Goal: Task Accomplishment & Management: Complete application form

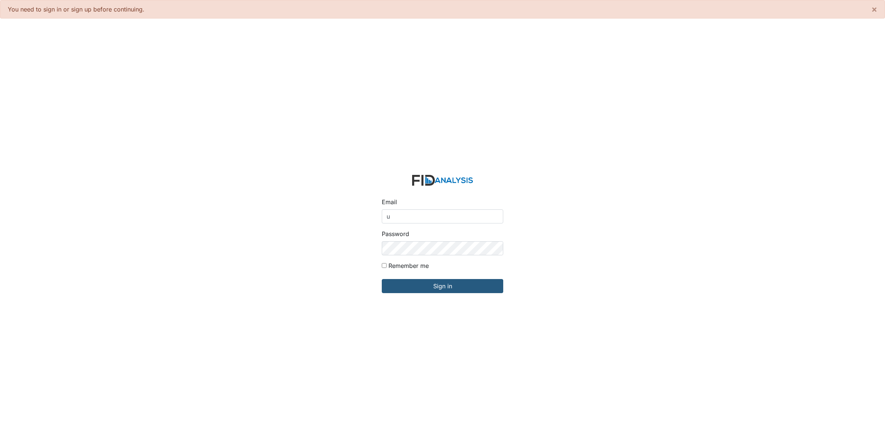
type input "[EMAIL_ADDRESS][DOMAIN_NAME]"
click at [429, 281] on input "Sign in" at bounding box center [442, 286] width 121 height 14
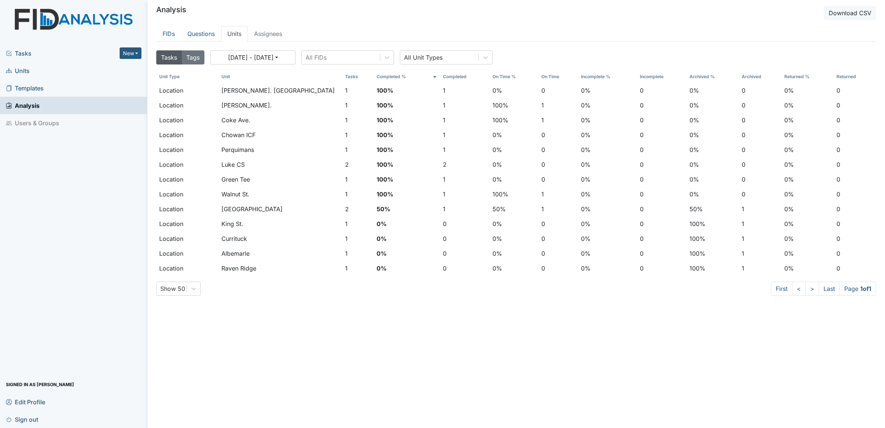
click at [24, 54] on span "Tasks" at bounding box center [63, 53] width 114 height 9
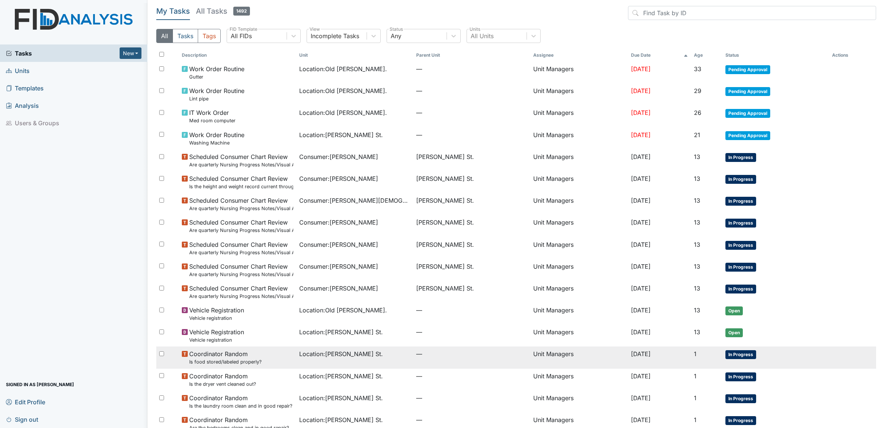
click at [240, 356] on span "Coordinator Random Is food stored/labeled properly?" at bounding box center [225, 357] width 73 height 16
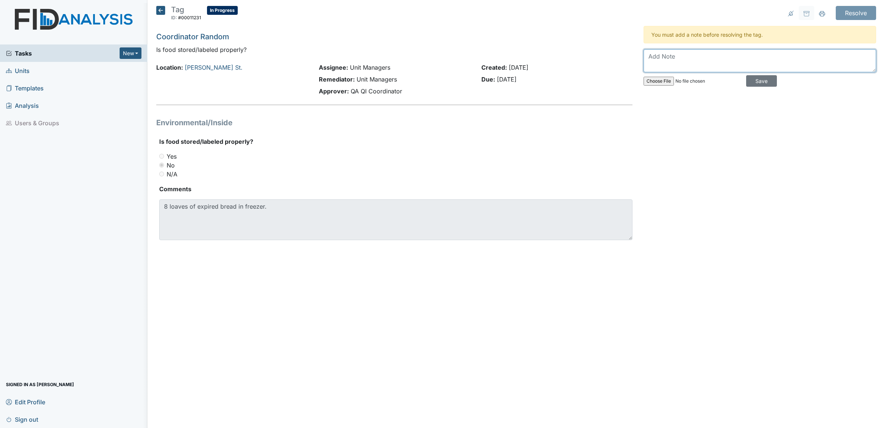
click at [662, 62] on textarea at bounding box center [760, 60] width 233 height 23
type textarea "Bread has been discarded. Facility manager will monitor more closely during ran…"
click at [759, 77] on input "Save" at bounding box center [761, 80] width 31 height 11
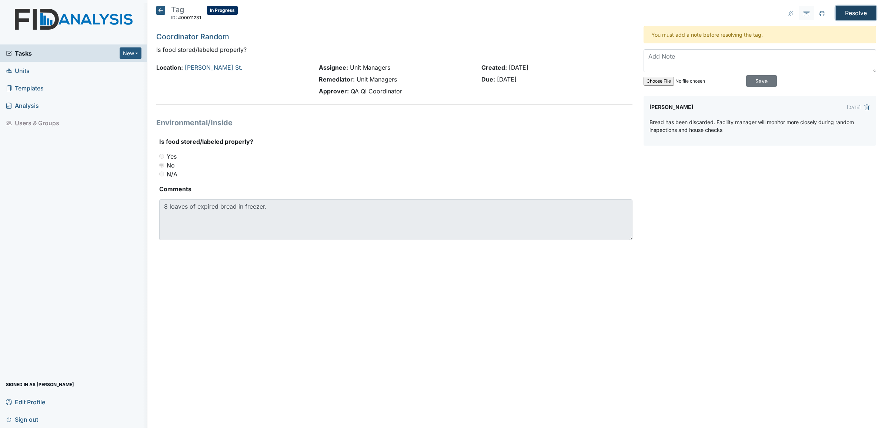
click at [851, 13] on input "Resolve" at bounding box center [856, 13] width 40 height 14
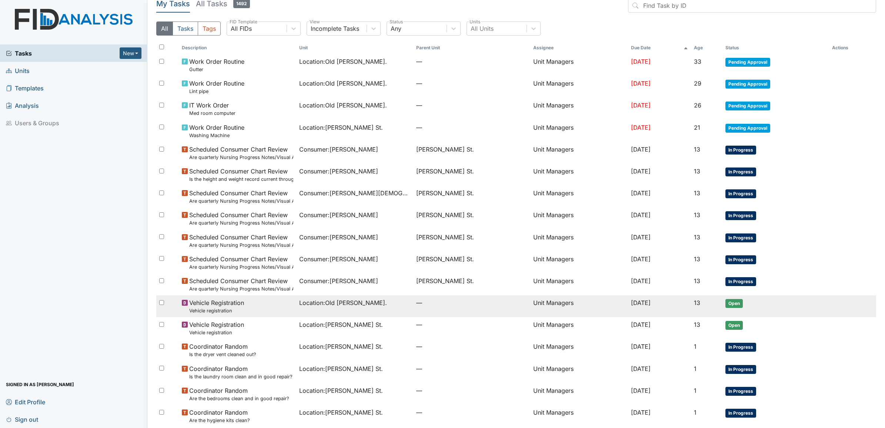
scroll to position [46, 0]
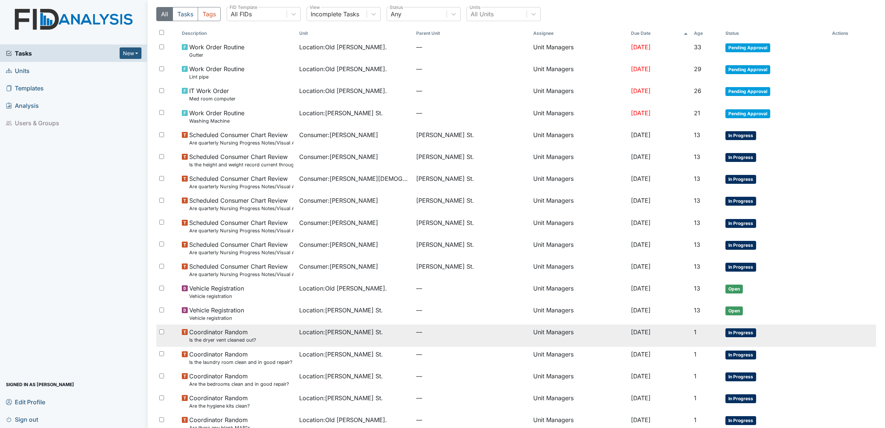
click at [341, 333] on span "Location : [PERSON_NAME][GEOGRAPHIC_DATA]." at bounding box center [341, 331] width 84 height 9
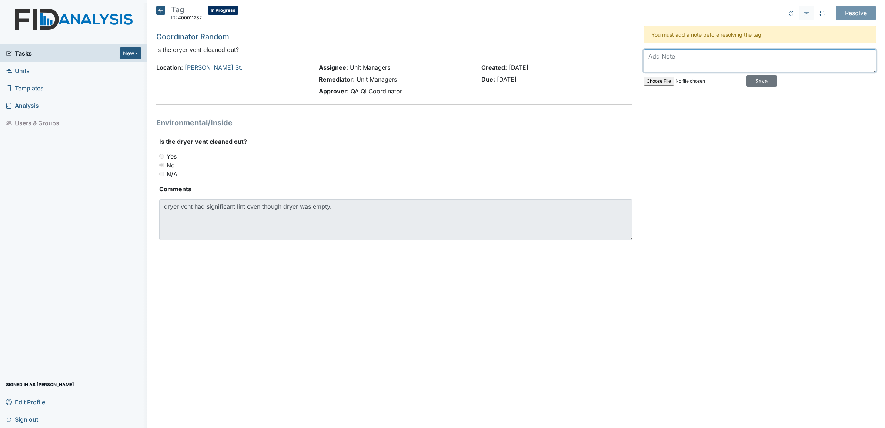
click at [669, 63] on textarea at bounding box center [760, 60] width 233 height 23
type textarea "Dryer vent has been cleaned. Facility manager will monitor more closely"
click at [757, 80] on input "Save" at bounding box center [761, 80] width 31 height 11
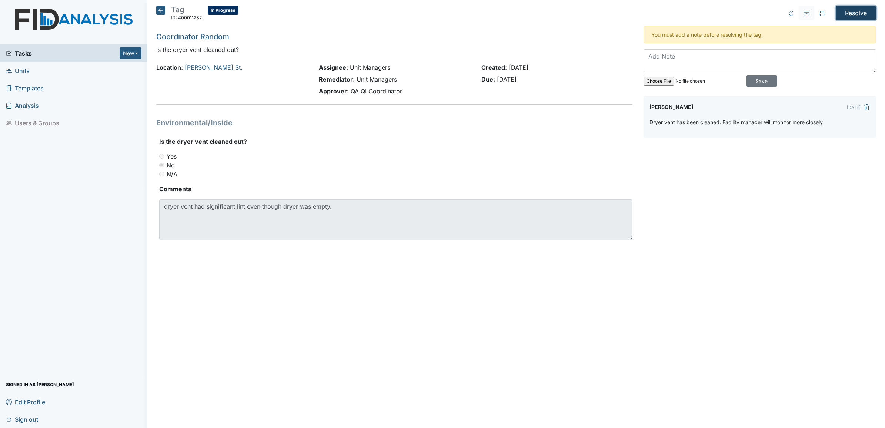
click at [853, 14] on input "Resolve" at bounding box center [856, 13] width 40 height 14
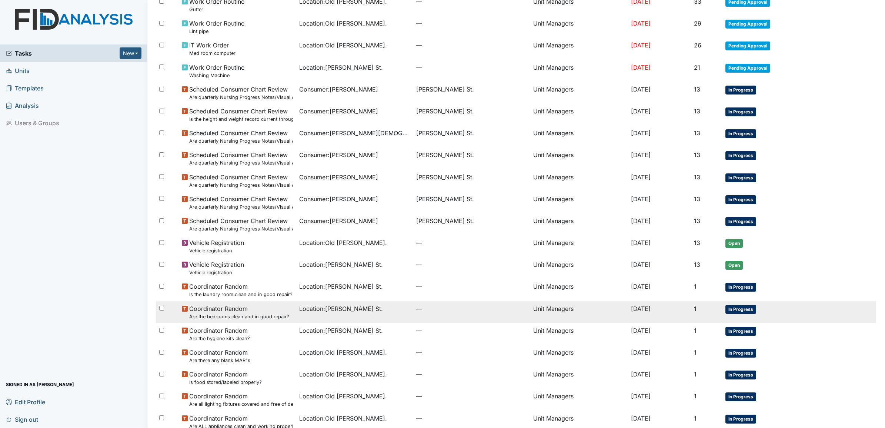
scroll to position [93, 0]
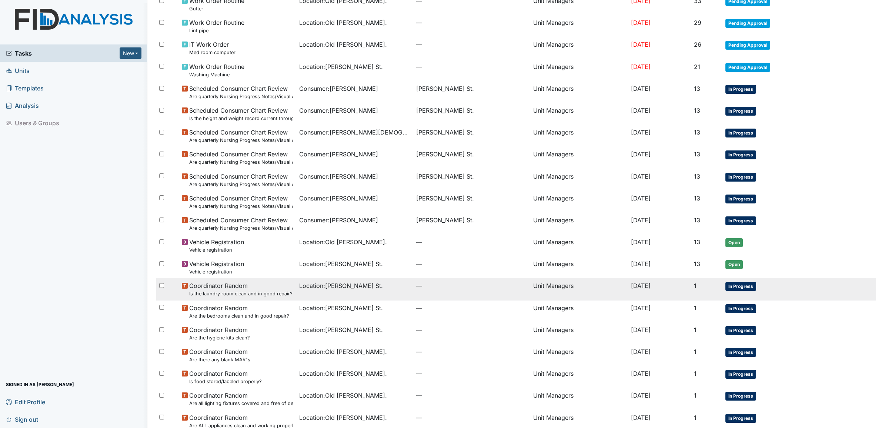
click at [333, 283] on span "Location : [PERSON_NAME][GEOGRAPHIC_DATA]." at bounding box center [341, 285] width 84 height 9
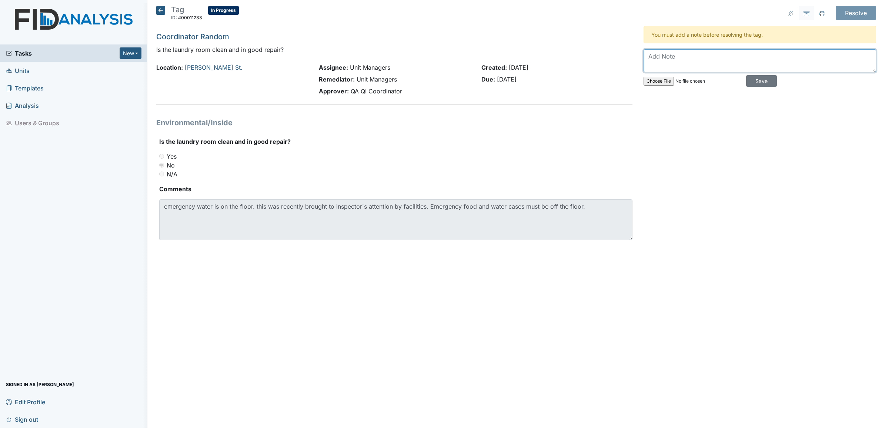
click at [679, 57] on textarea at bounding box center [760, 60] width 233 height 23
type textarea "Water has been removed from the floor"
click at [756, 82] on input "Save" at bounding box center [761, 80] width 31 height 11
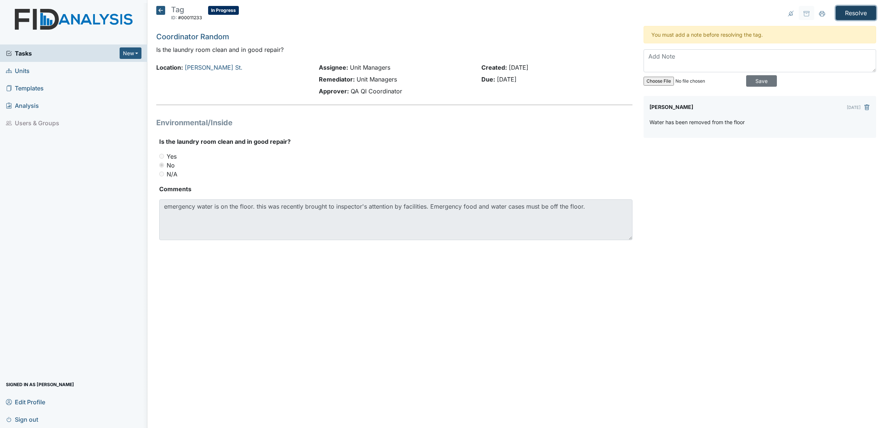
click at [847, 11] on input "Resolve" at bounding box center [856, 13] width 40 height 14
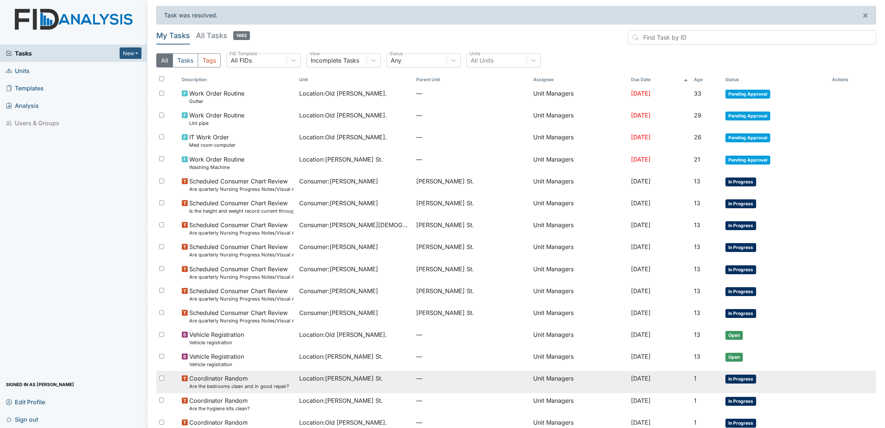
click at [329, 380] on span "Location : Wilson St." at bounding box center [341, 378] width 84 height 9
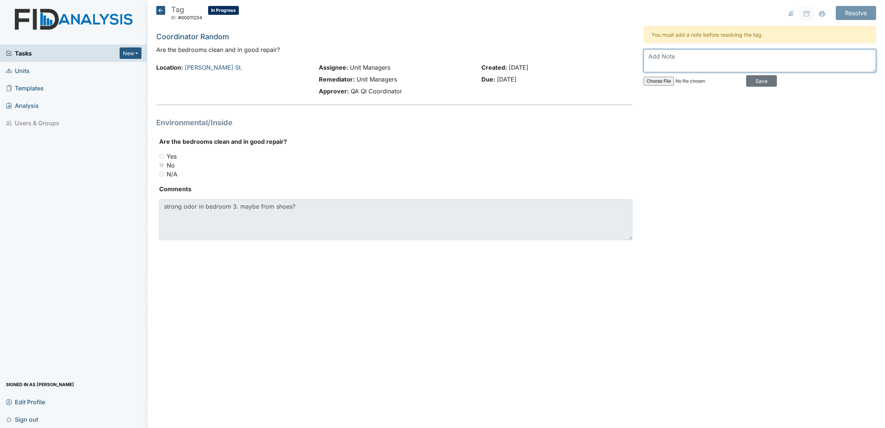
click at [677, 56] on textarea at bounding box center [760, 60] width 233 height 23
drag, startPoint x: 860, startPoint y: 57, endPoint x: 874, endPoint y: 57, distance: 13.7
click at [873, 57] on textarea "Room inspected for the odor. Unsure of the origin. Staff assisted client with t…" at bounding box center [760, 60] width 233 height 23
type textarea "Room inspected for the odor. Unsure of the origin. Staff assisted client with c…"
click at [760, 85] on input "Save" at bounding box center [761, 80] width 31 height 11
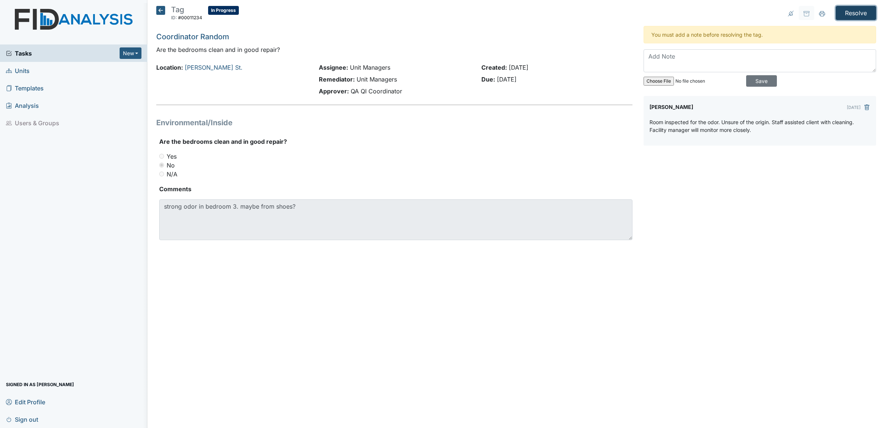
click at [854, 12] on input "Resolve" at bounding box center [856, 13] width 40 height 14
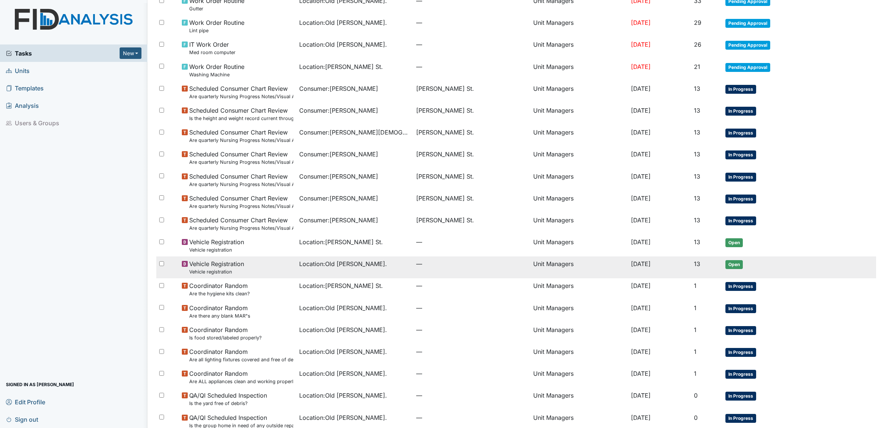
scroll to position [129, 0]
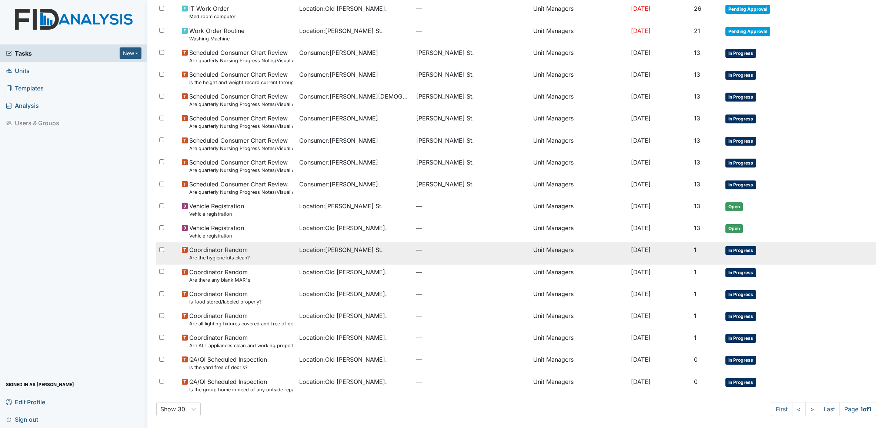
click at [231, 250] on span "Coordinator Random Are the hygiene kits clean?" at bounding box center [219, 253] width 61 height 16
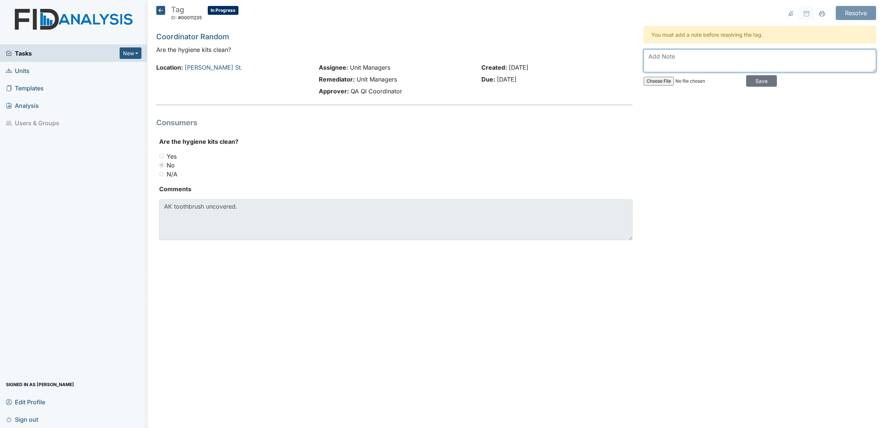
click at [660, 58] on textarea at bounding box center [760, 60] width 233 height 23
type textarea "Toothbrush has been covered. staff has been reminded for assist all consumer wi…"
click at [754, 80] on input "Save" at bounding box center [761, 80] width 31 height 11
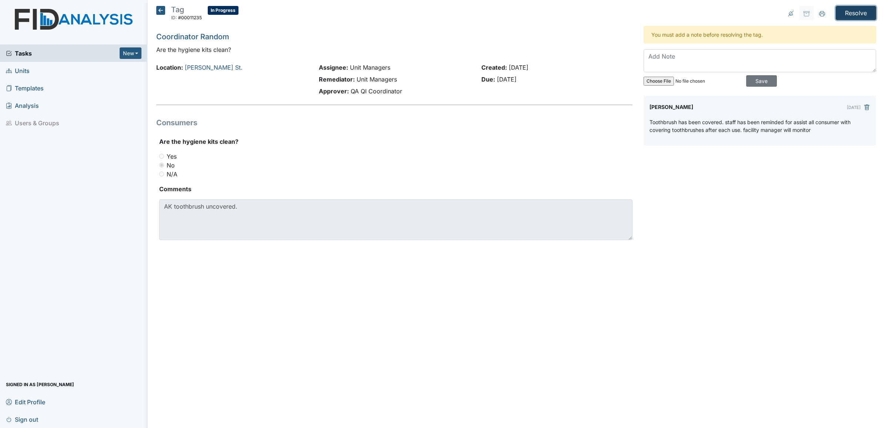
click at [850, 12] on input "Resolve" at bounding box center [856, 13] width 40 height 14
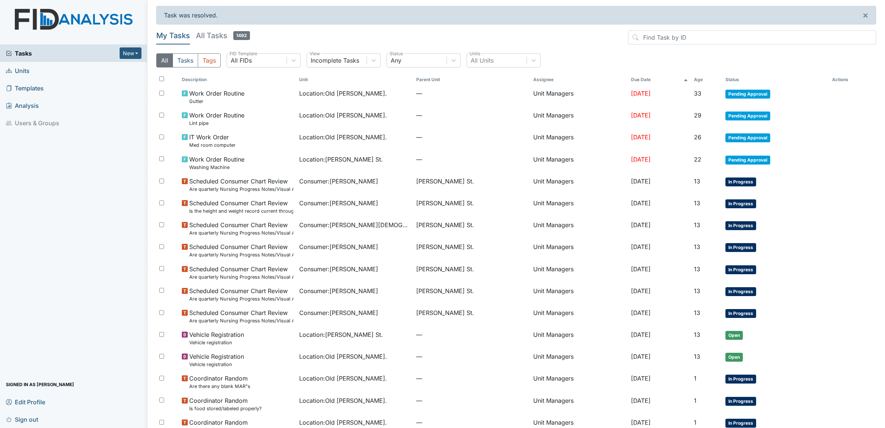
click at [17, 71] on span "Units" at bounding box center [18, 70] width 24 height 11
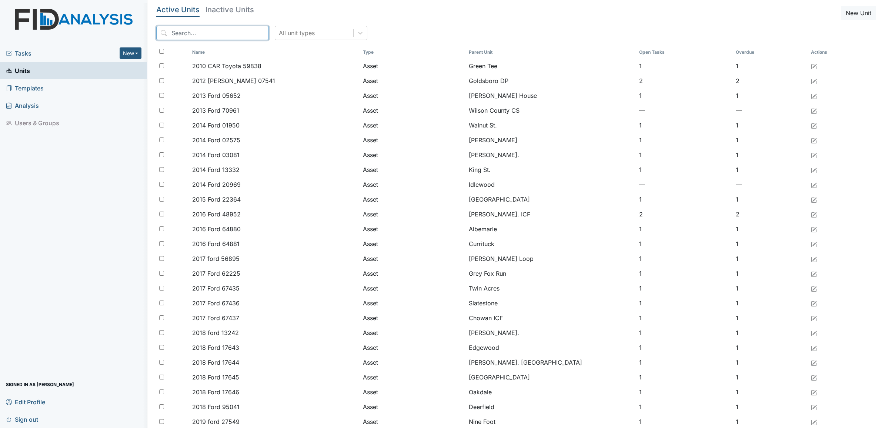
click at [181, 34] on input "search" at bounding box center [212, 33] width 113 height 14
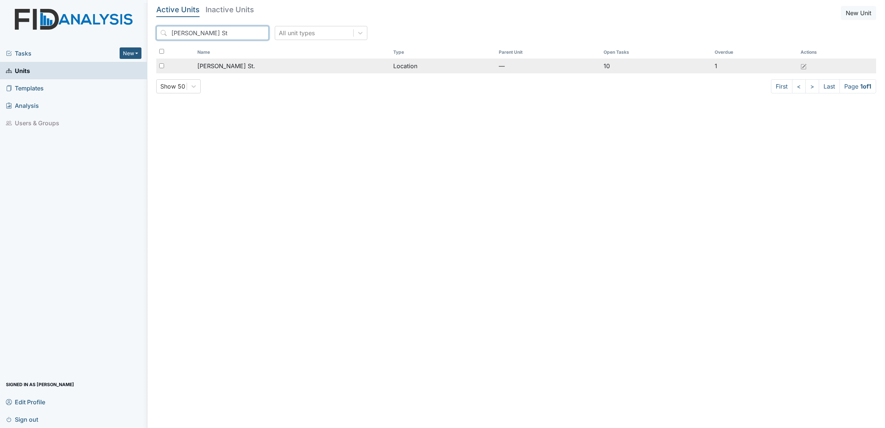
type input "Wilson St"
click at [214, 67] on span "[PERSON_NAME] St." at bounding box center [226, 65] width 58 height 9
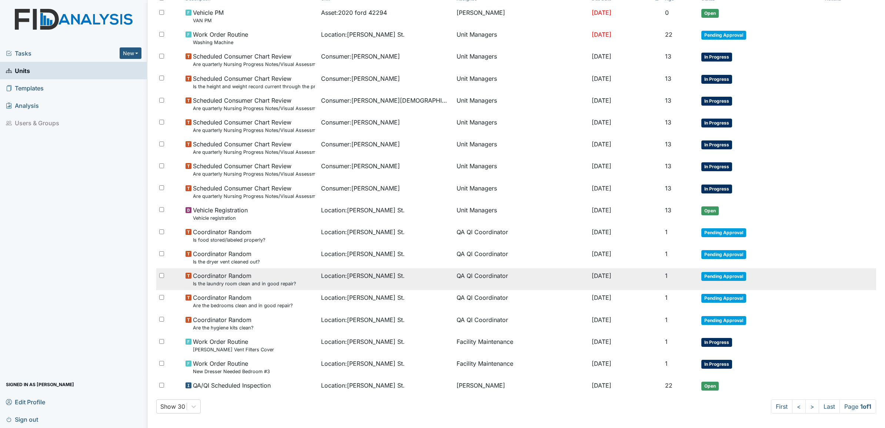
scroll to position [96, 0]
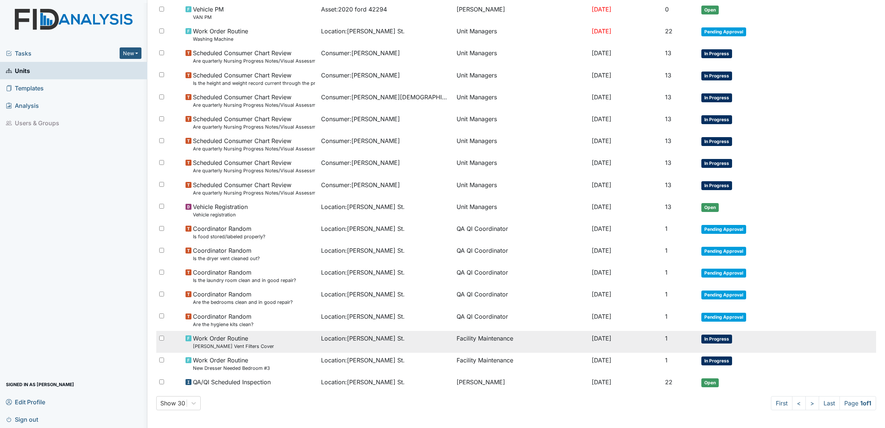
click at [224, 336] on span "Work Order Routine Rusty Vent Filters Cover" at bounding box center [233, 342] width 81 height 16
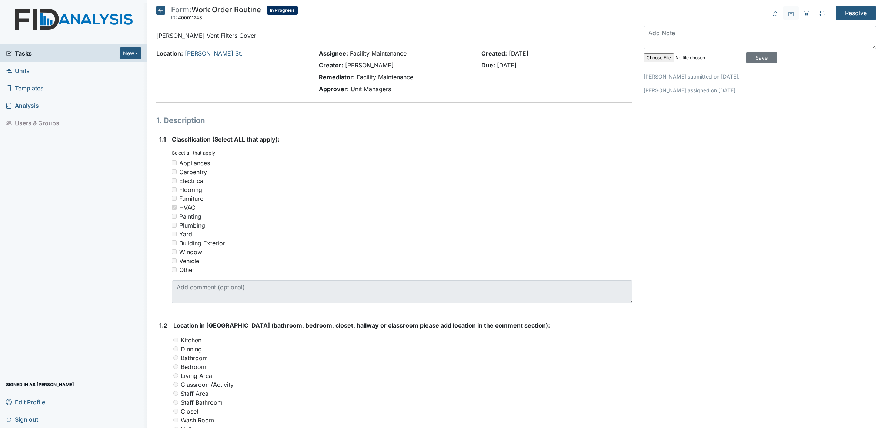
click at [159, 10] on icon at bounding box center [160, 10] width 9 height 9
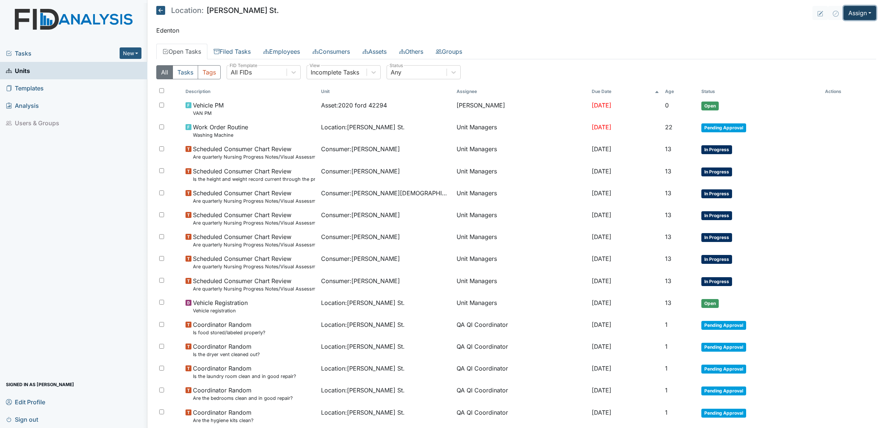
click at [856, 12] on button "Assign" at bounding box center [860, 13] width 33 height 14
click at [832, 30] on link "Assign Form" at bounding box center [842, 30] width 67 height 12
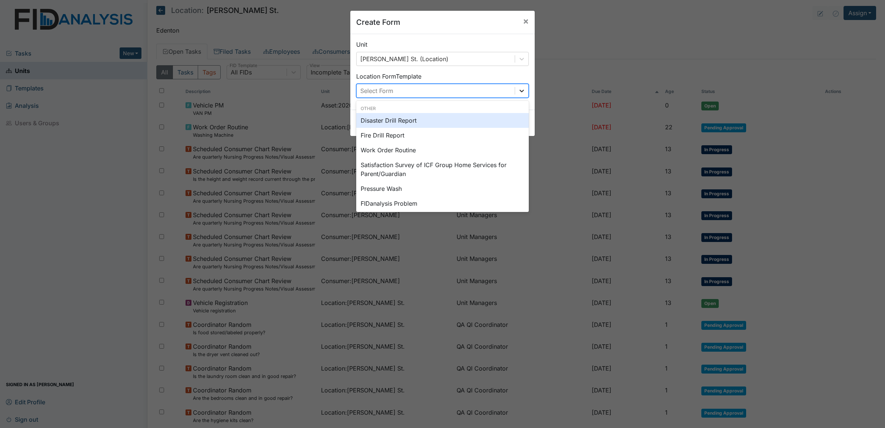
click at [519, 89] on icon at bounding box center [521, 90] width 7 height 7
click at [390, 119] on div "Disaster Drill Report" at bounding box center [442, 120] width 173 height 15
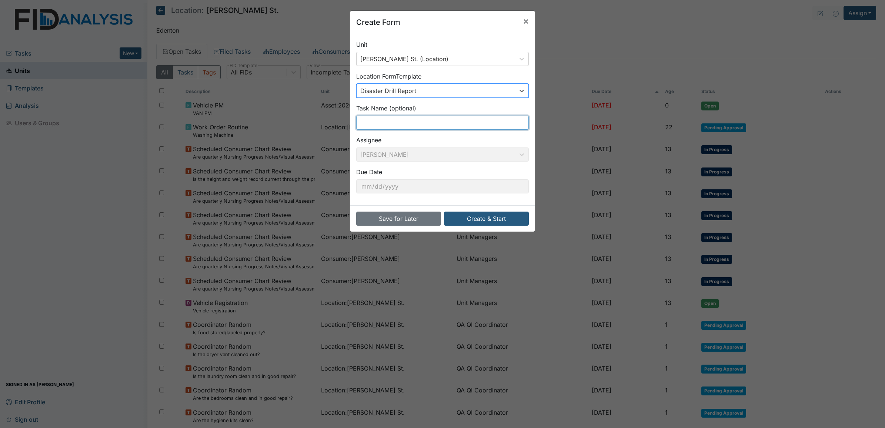
click at [385, 123] on input "text" at bounding box center [442, 123] width 173 height 14
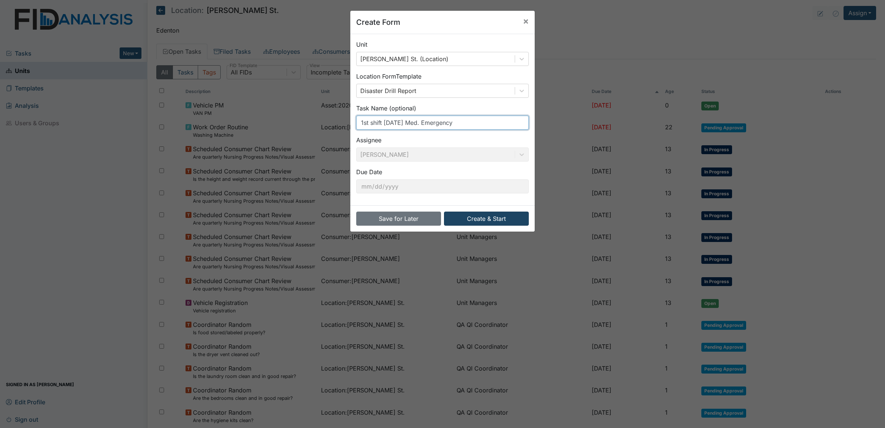
type input "1st shift [DATE] Med. Emergency"
click at [480, 217] on button "Create & Start" at bounding box center [486, 218] width 85 height 14
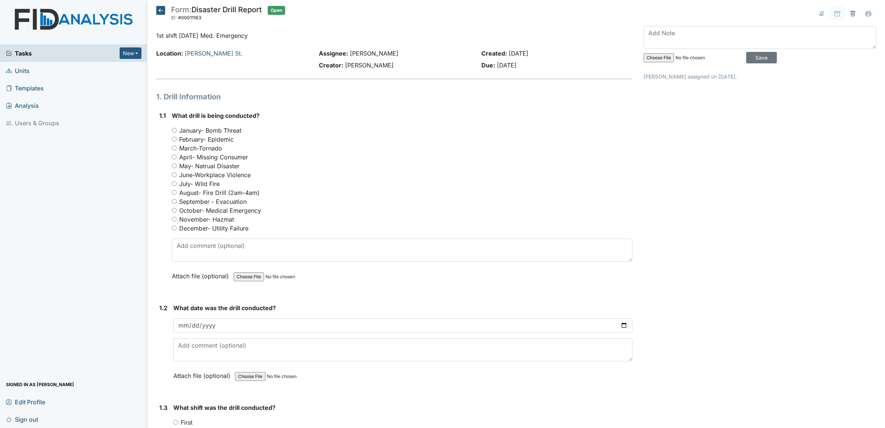
click at [175, 208] on input "October- Medical Emergency" at bounding box center [174, 210] width 5 height 5
radio input "true"
click at [186, 324] on input "date" at bounding box center [402, 325] width 459 height 14
type input "[DATE]"
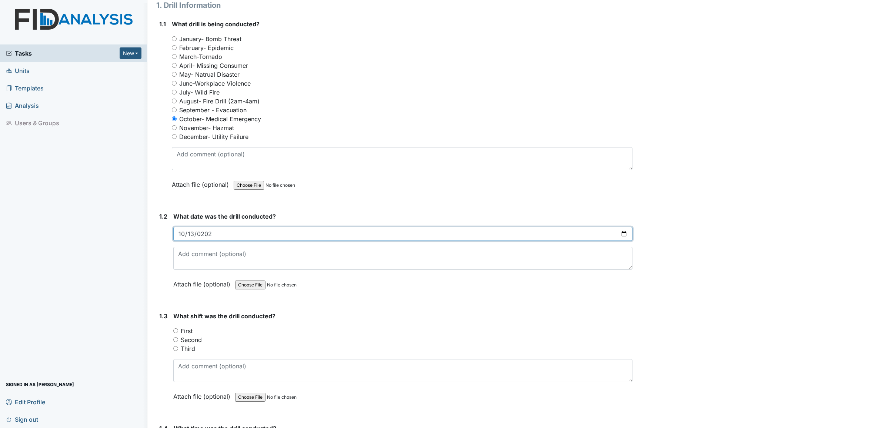
scroll to position [93, 0]
click at [174, 329] on input "First" at bounding box center [175, 329] width 5 height 5
radio input "true"
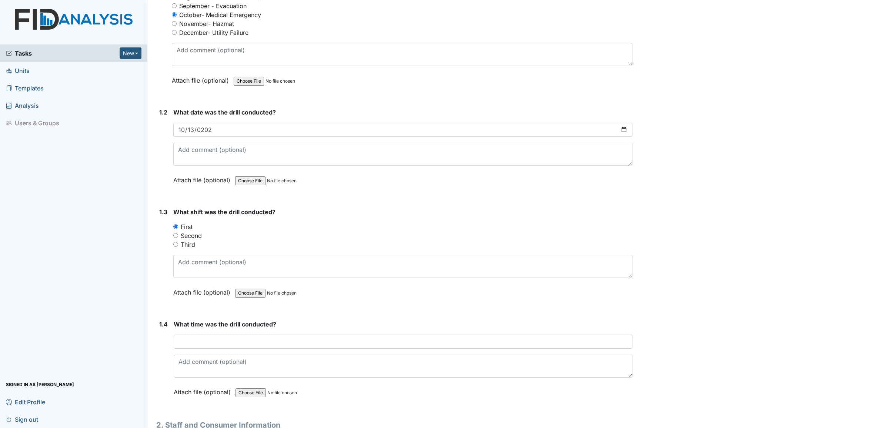
scroll to position [231, 0]
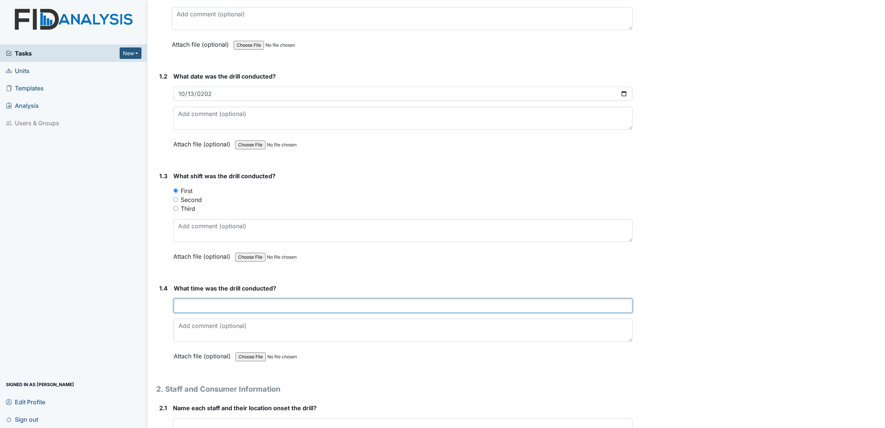
click at [191, 305] on input "text" at bounding box center [403, 306] width 459 height 14
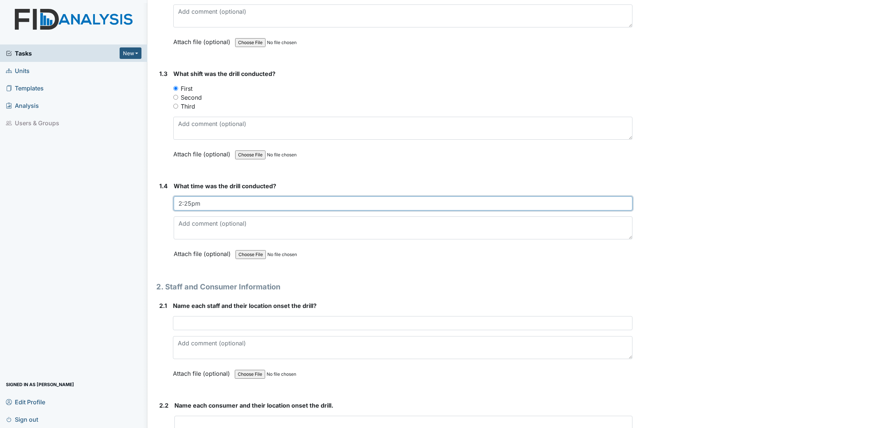
scroll to position [370, 0]
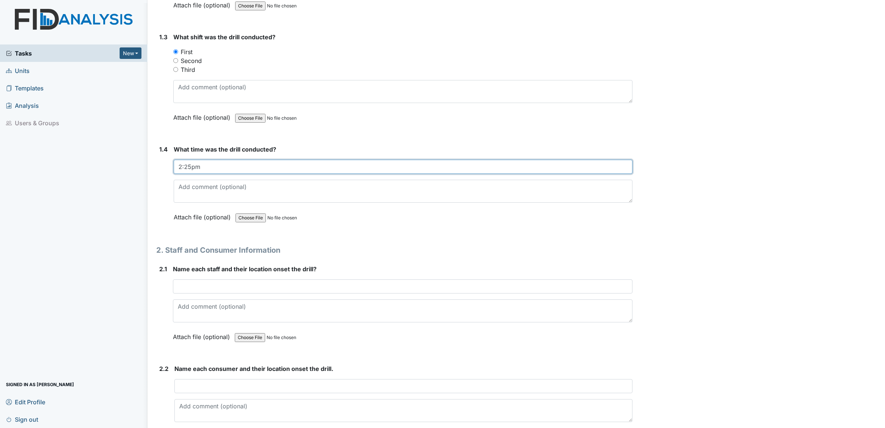
type input "2:25pm"
click at [194, 291] on input "text" at bounding box center [403, 286] width 460 height 14
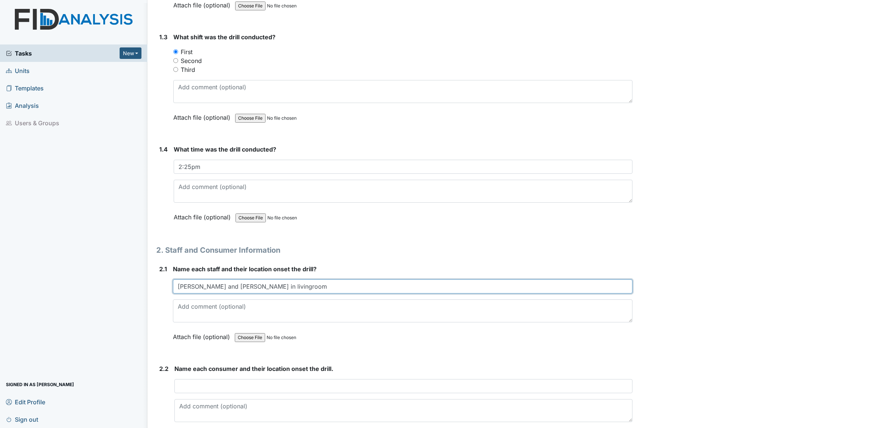
type input "[PERSON_NAME] and [PERSON_NAME] in livingroom"
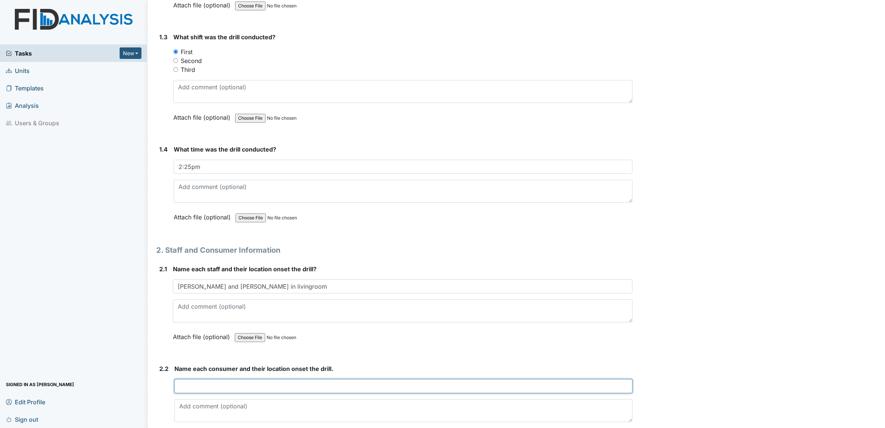
click at [193, 384] on input "text" at bounding box center [403, 386] width 458 height 14
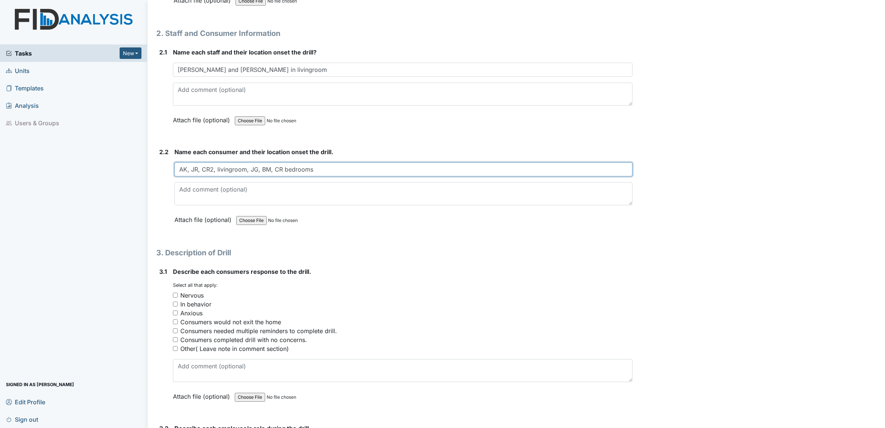
scroll to position [602, 0]
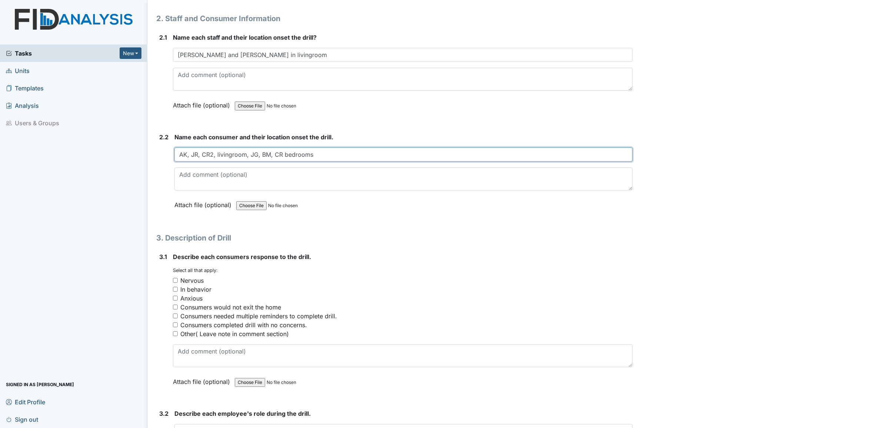
type input "AK, JR, CR2, livingroom, JG, BM, CR bedrooms"
click at [175, 323] on input "Consumers completed drill with no concerns." at bounding box center [175, 324] width 5 height 5
checkbox input "true"
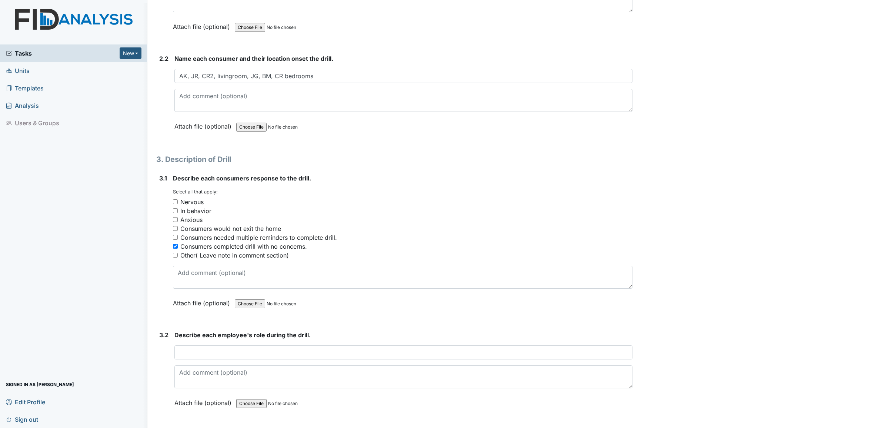
scroll to position [694, 0]
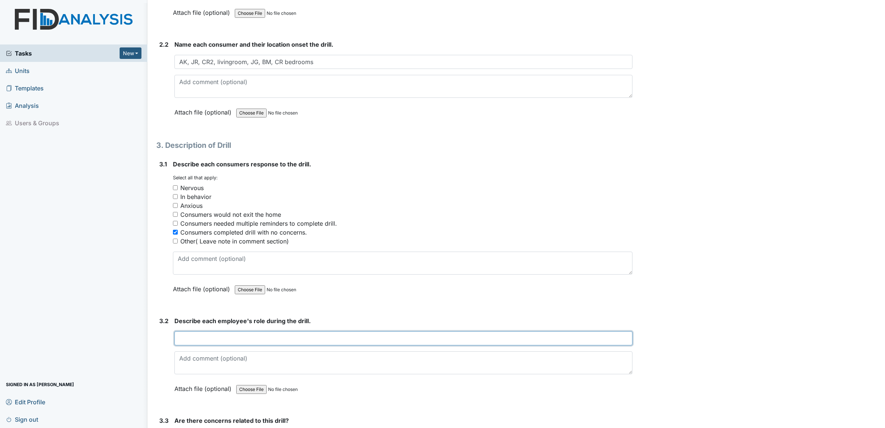
click at [183, 334] on input "text" at bounding box center [403, 338] width 458 height 14
click at [184, 337] on input "text" at bounding box center [403, 338] width 458 height 14
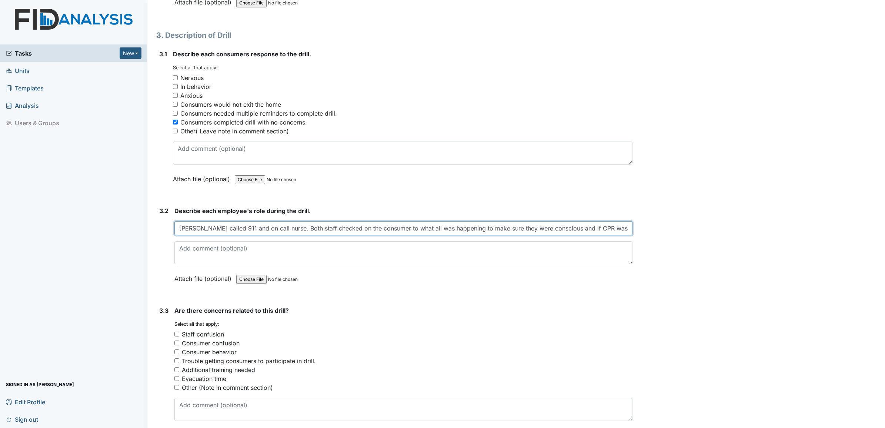
scroll to position [833, 0]
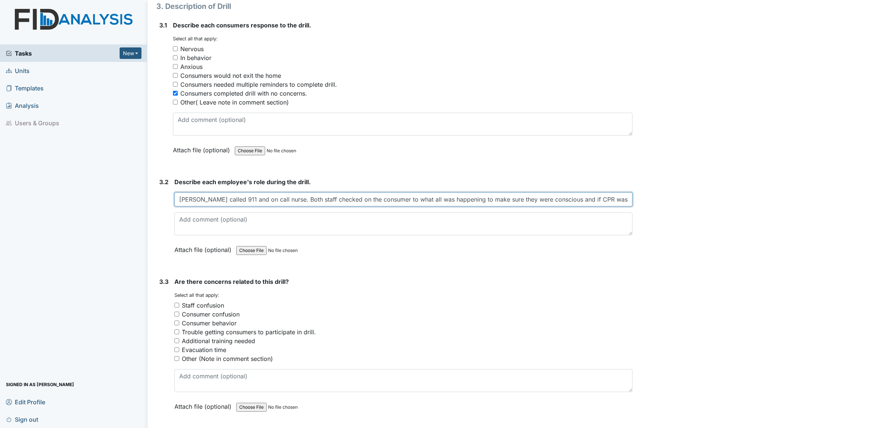
type input "[PERSON_NAME] called 911 and on call nurse. Both staff checked on the consumer …"
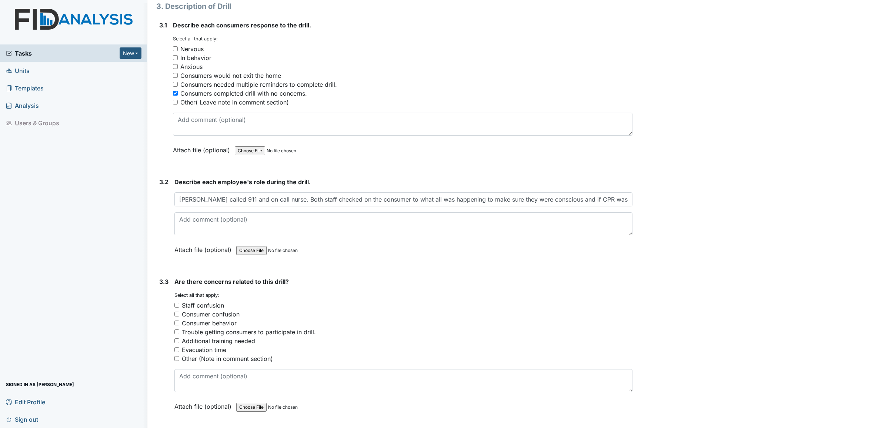
click at [176, 356] on input "Other (Note in comment section)" at bounding box center [176, 358] width 5 height 5
checkbox input "true"
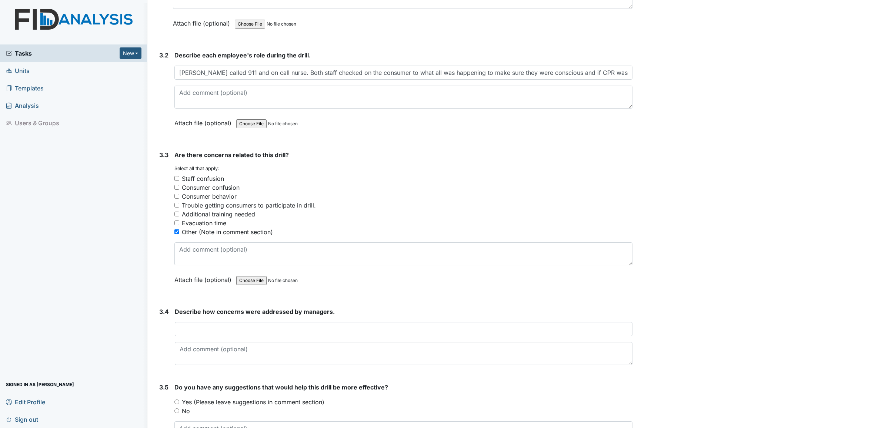
scroll to position [972, 0]
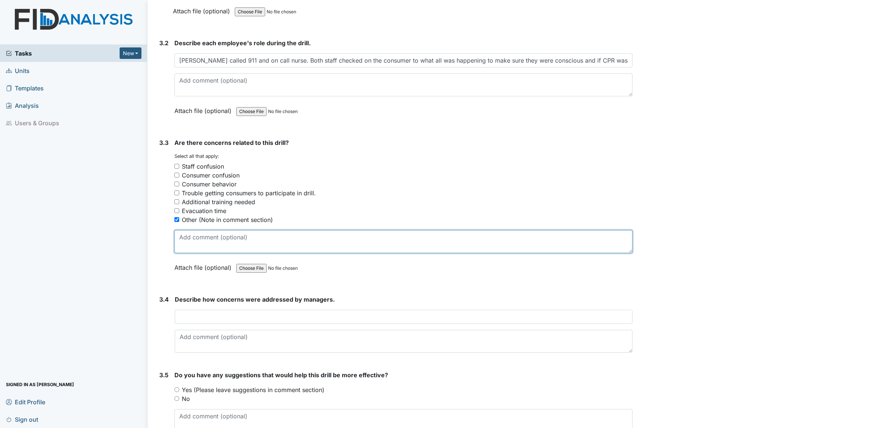
click at [200, 243] on textarea at bounding box center [403, 241] width 458 height 23
type textarea "no concerns"
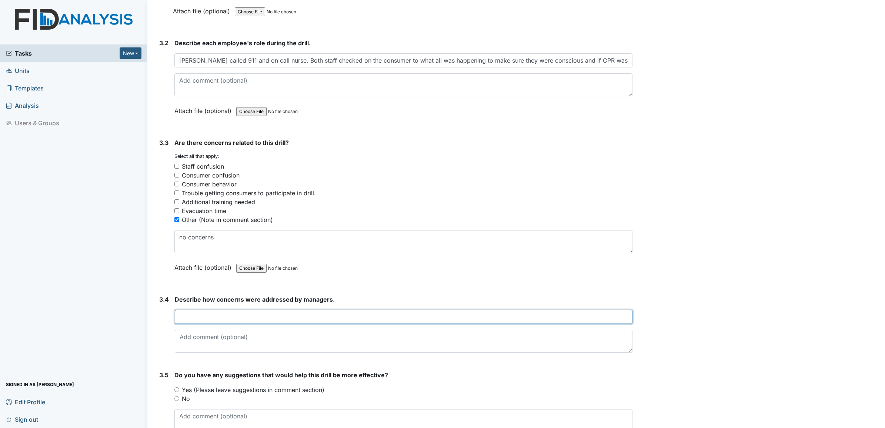
click at [191, 313] on input "text" at bounding box center [404, 317] width 458 height 14
type input "No concern noted to be addressed"
click at [193, 317] on input "No concern noted to be addressed" at bounding box center [404, 317] width 458 height 14
